Goal: Information Seeking & Learning: Learn about a topic

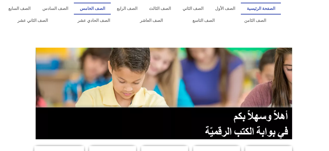
click at [111, 9] on link "الصف الخامس" at bounding box center [92, 9] width 37 height 12
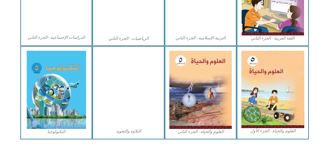
scroll to position [301, 0]
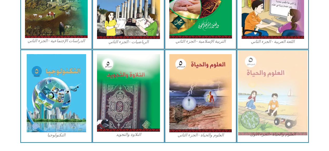
click at [261, 105] on img at bounding box center [272, 92] width 69 height 85
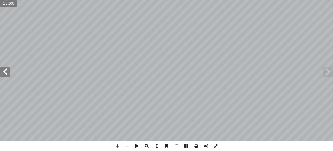
click at [4, 73] on span at bounding box center [5, 72] width 10 height 10
click at [6, 74] on span at bounding box center [5, 72] width 10 height 10
click at [5, 72] on span at bounding box center [5, 72] width 10 height 10
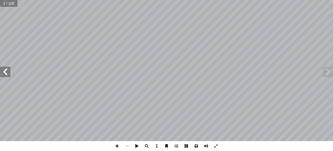
click at [5, 70] on span at bounding box center [5, 72] width 10 height 10
click at [4, 72] on span at bounding box center [5, 72] width 10 height 10
click at [6, 73] on span at bounding box center [5, 72] width 10 height 10
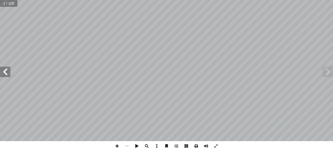
click at [7, 73] on span at bounding box center [5, 72] width 10 height 10
click at [6, 74] on span at bounding box center [5, 72] width 10 height 10
click at [8, 71] on span at bounding box center [5, 72] width 10 height 10
click at [5, 70] on span at bounding box center [5, 72] width 10 height 10
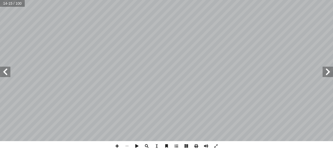
click at [6, 70] on span at bounding box center [5, 72] width 10 height 10
click at [4, 69] on span at bounding box center [5, 72] width 10 height 10
click at [7, 72] on span at bounding box center [5, 72] width 10 height 10
